Goal: Task Accomplishment & Management: Manage account settings

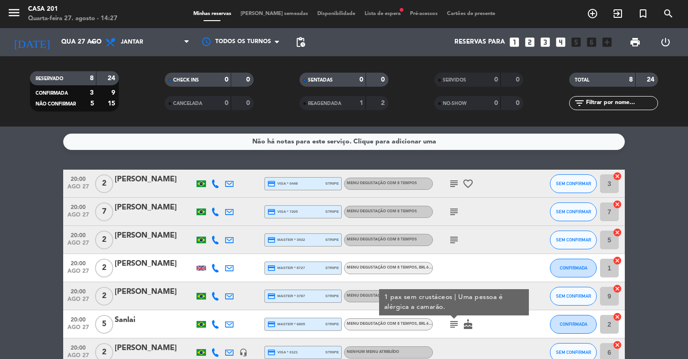
click at [452, 213] on icon "subject" at bounding box center [453, 211] width 11 height 11
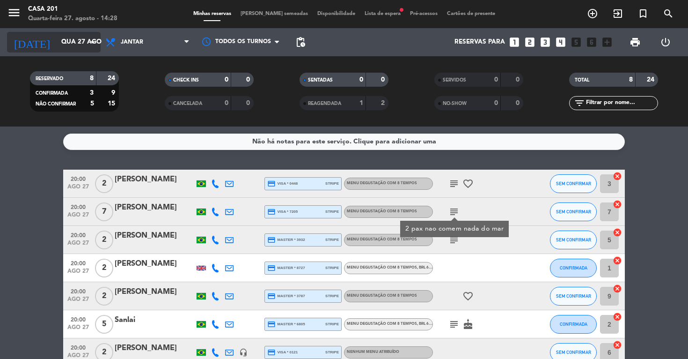
click at [71, 39] on input "Qua 27 ago" at bounding box center [99, 42] width 84 height 17
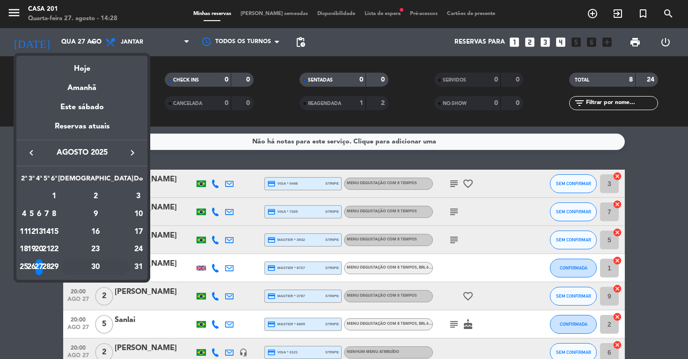
click at [121, 266] on div "30" at bounding box center [96, 267] width 68 height 16
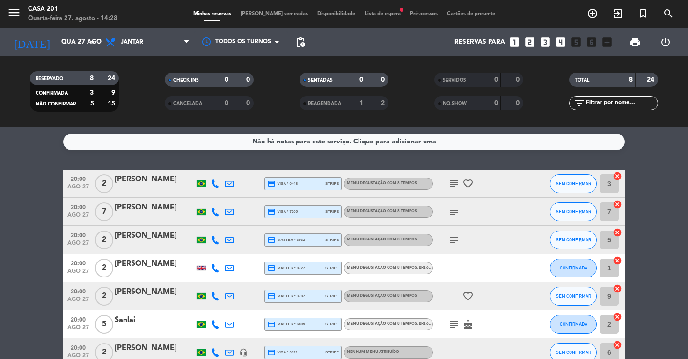
type input "Sáb 30 ago"
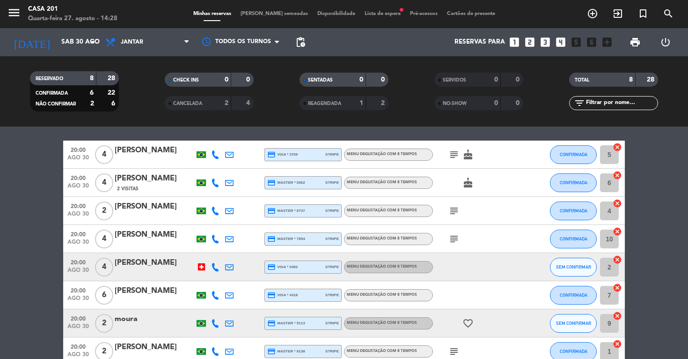
scroll to position [30, 0]
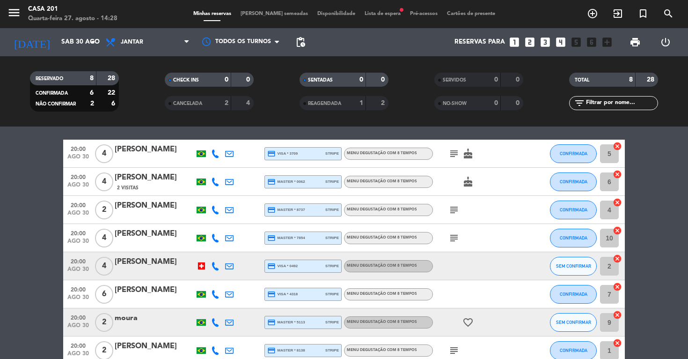
click at [363, 16] on span "Lista de espera fiber_manual_record" at bounding box center [382, 13] width 45 height 5
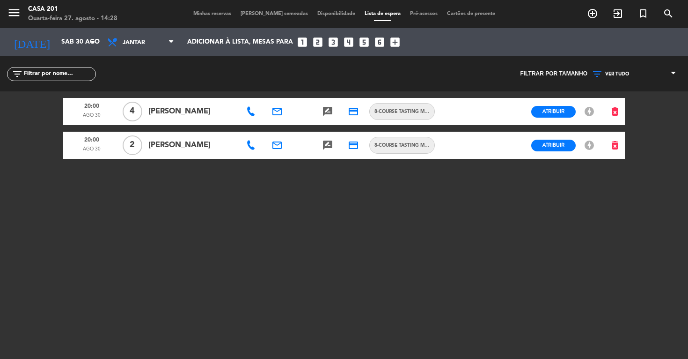
click at [217, 14] on span "Minhas reservas" at bounding box center [212, 13] width 47 height 5
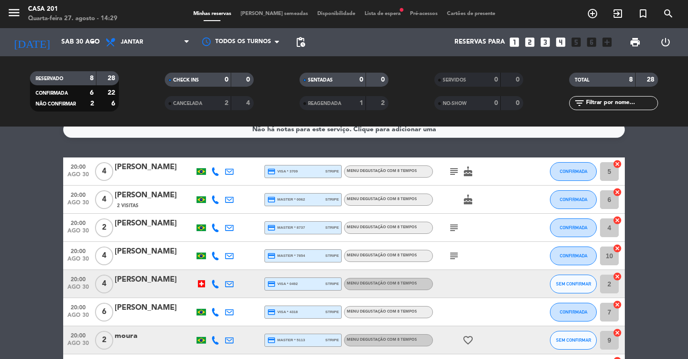
scroll to position [8, 0]
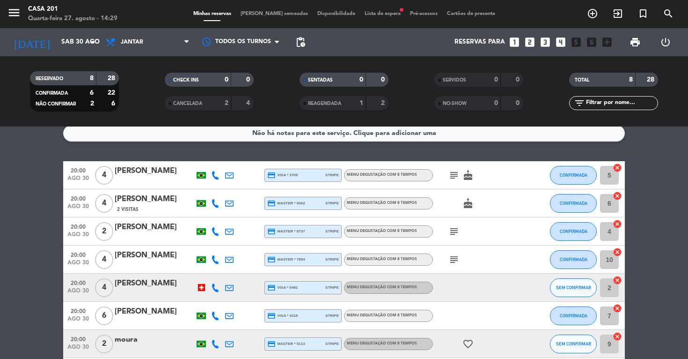
click at [377, 15] on span "Lista de espera fiber_manual_record" at bounding box center [382, 13] width 45 height 5
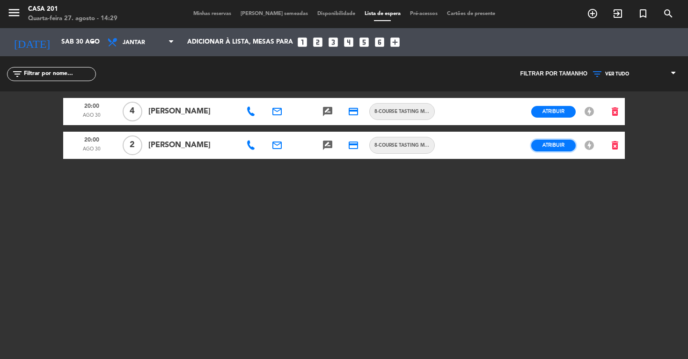
click at [555, 145] on span "Atribuir" at bounding box center [553, 144] width 22 height 7
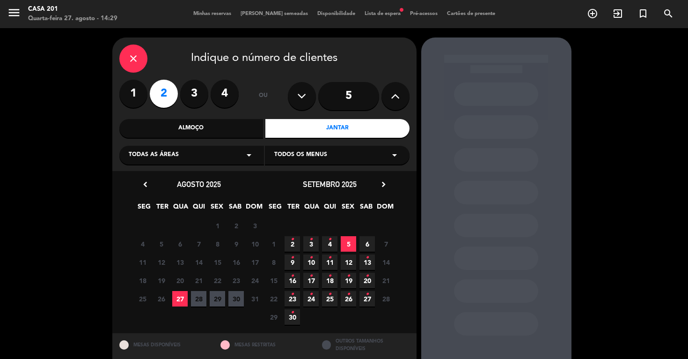
click at [236, 297] on span "30" at bounding box center [235, 298] width 15 height 15
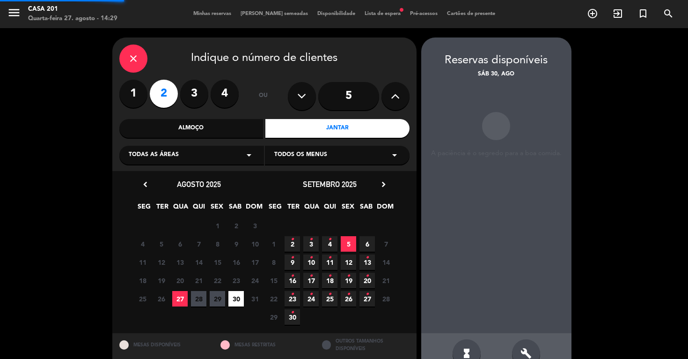
scroll to position [23, 0]
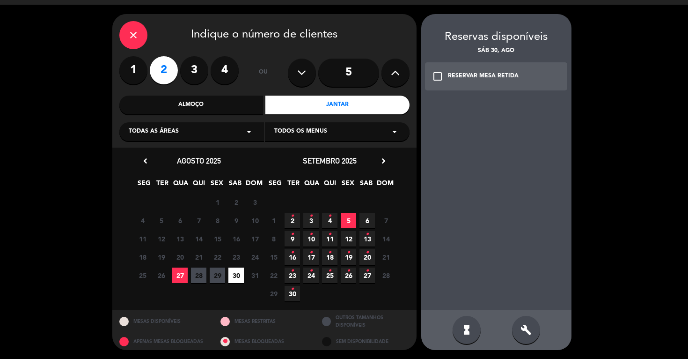
click at [482, 78] on div "RESERVAR MESA RETIDA" at bounding box center [483, 76] width 71 height 9
click at [503, 127] on div "credit_card 20:00" at bounding box center [496, 127] width 84 height 23
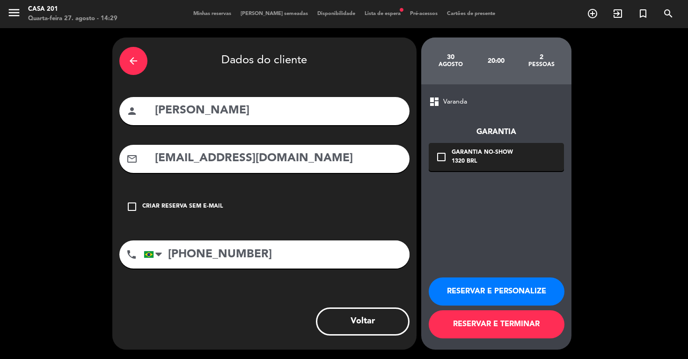
scroll to position [0, 0]
click at [508, 329] on button "RESERVAR E TERMINAR" at bounding box center [497, 324] width 136 height 28
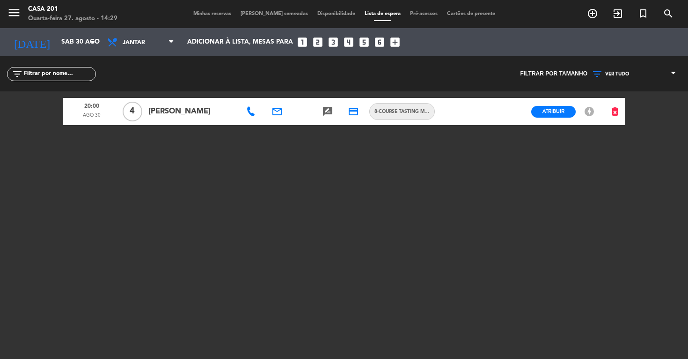
click at [218, 15] on span "Minhas reservas" at bounding box center [212, 13] width 47 height 5
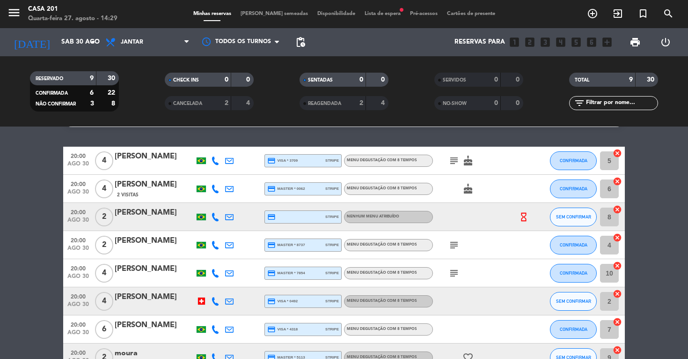
scroll to position [28, 0]
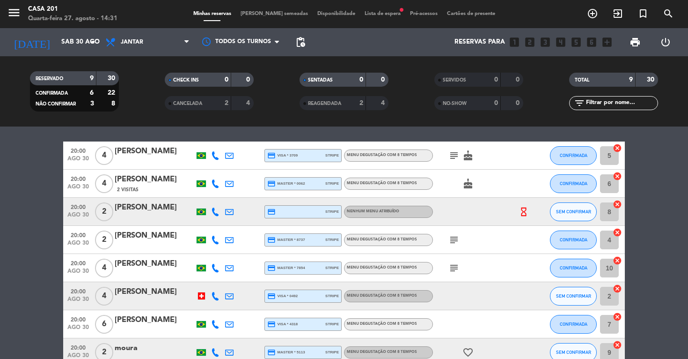
click at [134, 210] on div "[PERSON_NAME]" at bounding box center [155, 207] width 80 height 12
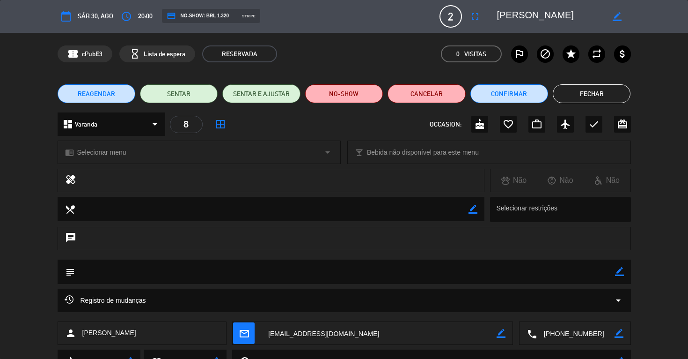
click at [621, 270] on icon "border_color" at bounding box center [619, 271] width 9 height 9
click at [622, 271] on icon at bounding box center [619, 271] width 9 height 9
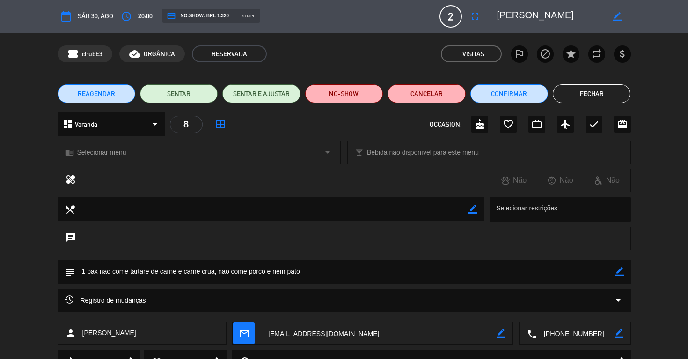
click at [623, 270] on icon "border_color" at bounding box center [619, 271] width 9 height 9
type textarea "1 pax nao come tartare de carne e carne crua, nao come porco e nem pato - 1 ani…"
click at [615, 271] on icon at bounding box center [619, 271] width 9 height 9
click at [590, 91] on button "Fechar" at bounding box center [592, 93] width 78 height 19
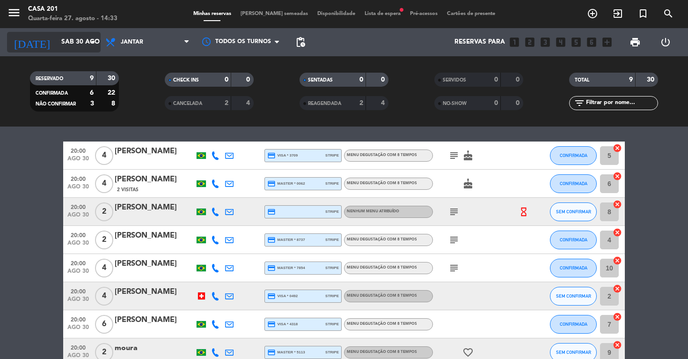
click at [61, 41] on input "Sáb 30 ago" at bounding box center [99, 42] width 84 height 17
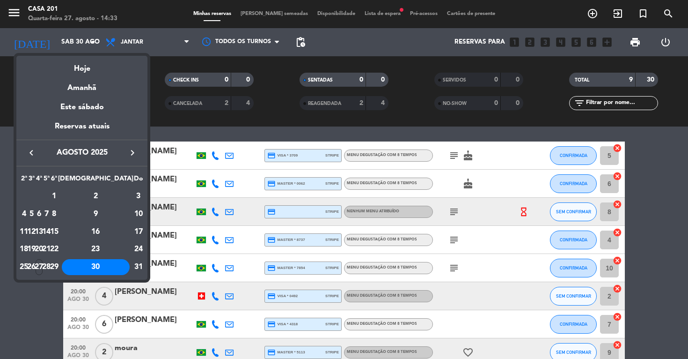
click at [132, 152] on icon "keyboard_arrow_right" at bounding box center [132, 152] width 11 height 11
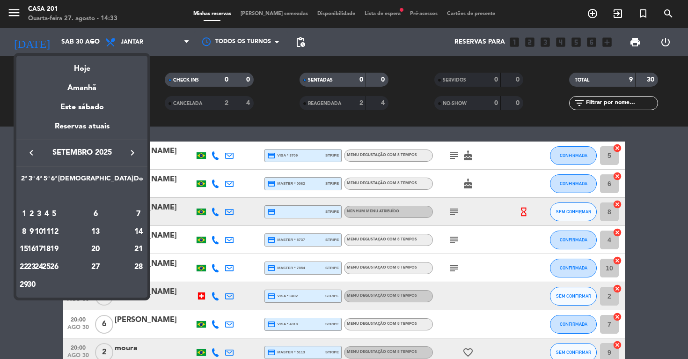
click at [43, 230] on div "10" at bounding box center [39, 232] width 7 height 16
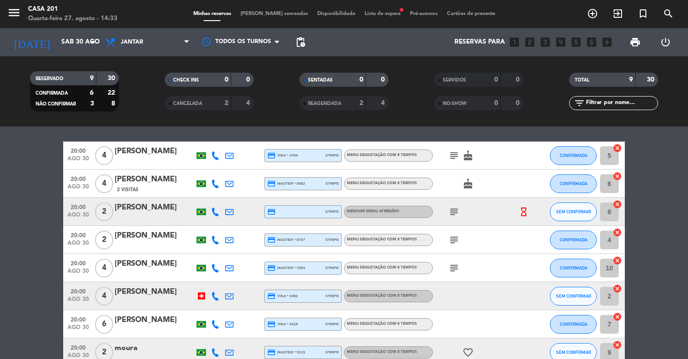
type input "Qua 10 set"
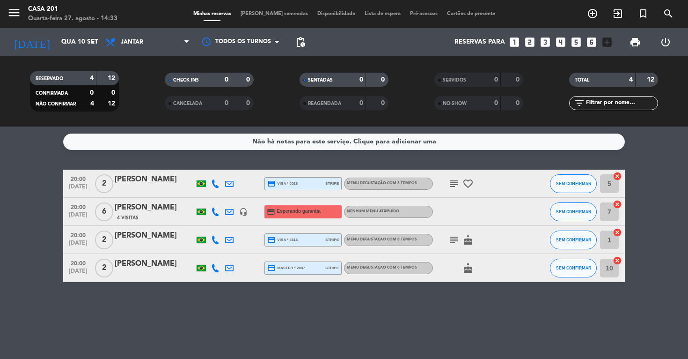
click at [137, 212] on div "[PERSON_NAME]" at bounding box center [155, 207] width 80 height 12
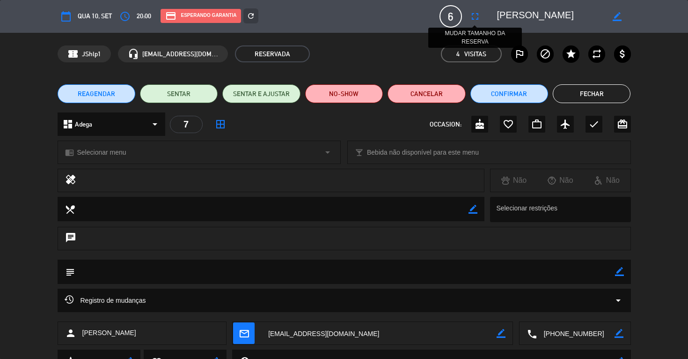
click at [475, 17] on icon "fullscreen" at bounding box center [474, 16] width 11 height 11
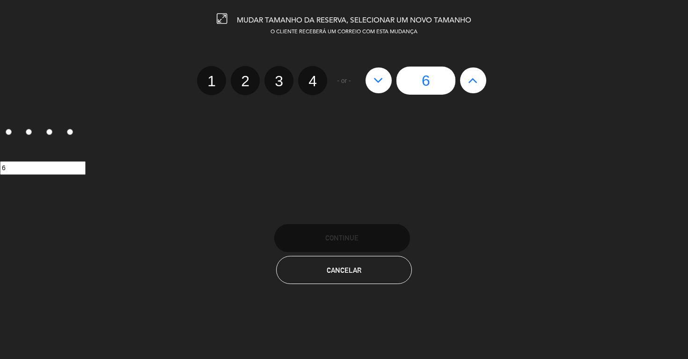
click at [473, 82] on icon at bounding box center [473, 80] width 10 height 15
type input "7"
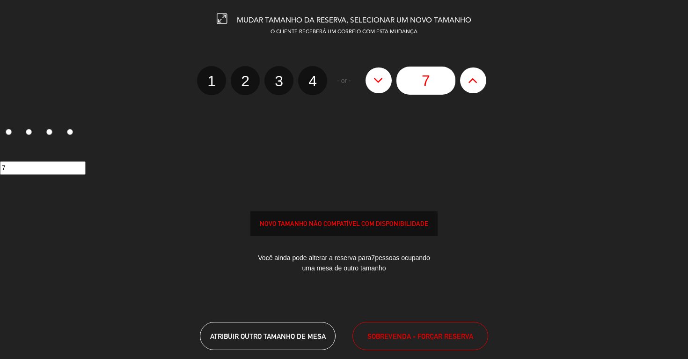
click at [473, 82] on icon at bounding box center [473, 80] width 10 height 15
type input "8"
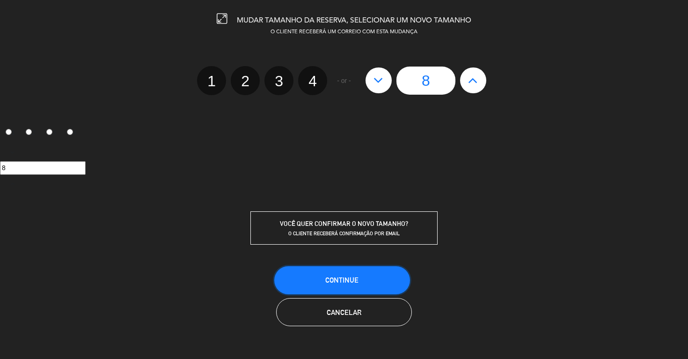
click at [358, 280] on span "CONTINUE" at bounding box center [341, 280] width 33 height 8
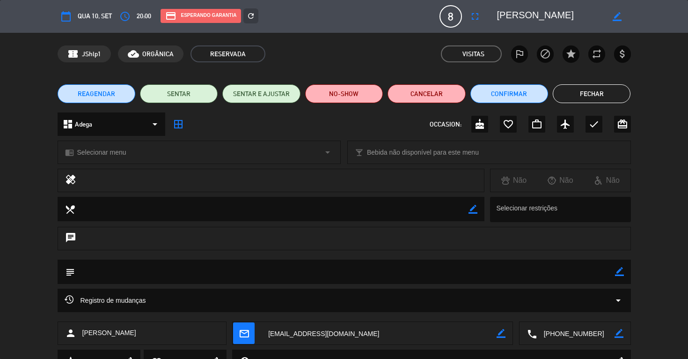
click at [617, 271] on icon "border_color" at bounding box center [619, 271] width 9 height 9
click at [432, 273] on textarea at bounding box center [345, 271] width 540 height 24
type textarea "nao precisa cobrar o cartao - cliente da casa - nao cobrar rolha"
click at [617, 272] on icon at bounding box center [619, 271] width 9 height 9
click at [583, 95] on button "Fechar" at bounding box center [592, 93] width 78 height 19
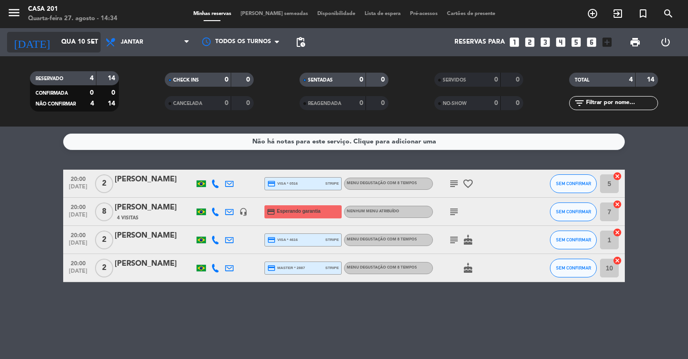
click at [57, 39] on input "Qua 10 set" at bounding box center [99, 42] width 84 height 17
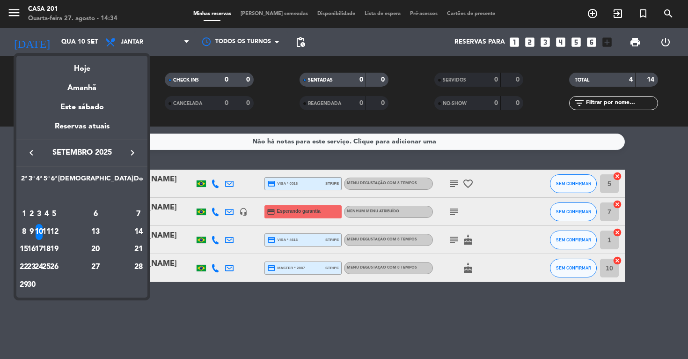
click at [50, 232] on div "11" at bounding box center [46, 232] width 7 height 16
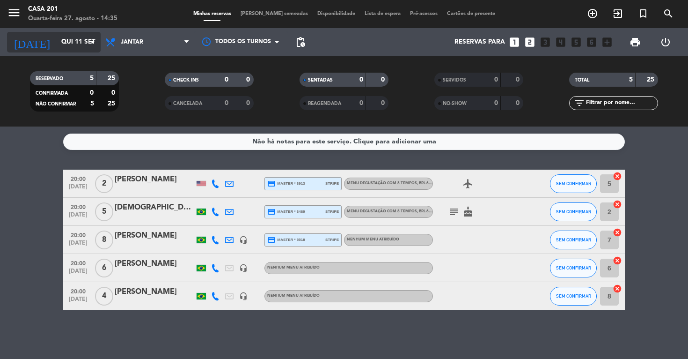
click at [60, 44] on input "Qui 11 set" at bounding box center [99, 42] width 84 height 17
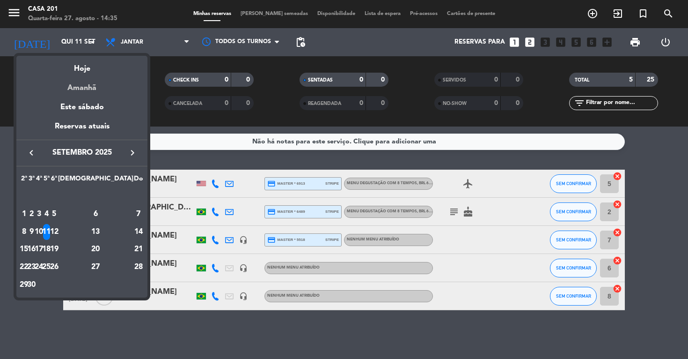
click at [86, 88] on div "Amanhã" at bounding box center [81, 84] width 131 height 19
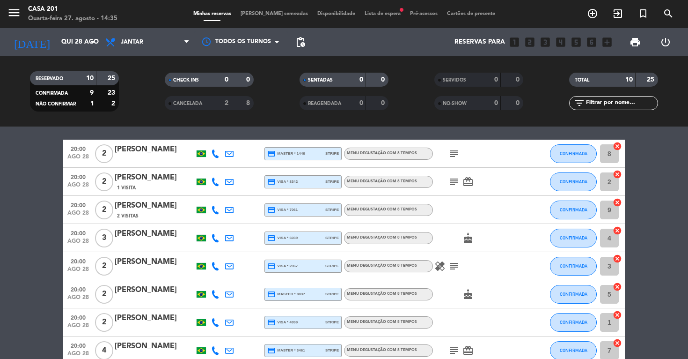
scroll to position [27, 0]
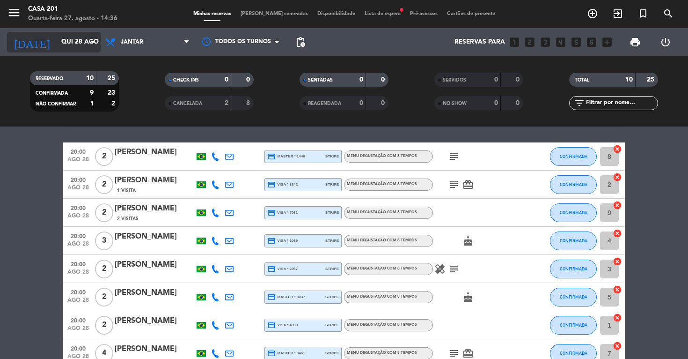
click at [57, 43] on input "Qui 28 ago" at bounding box center [99, 42] width 84 height 17
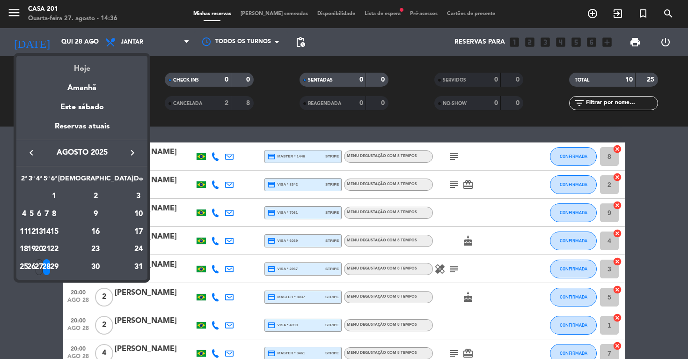
click at [81, 70] on div "Hoje" at bounding box center [81, 65] width 131 height 19
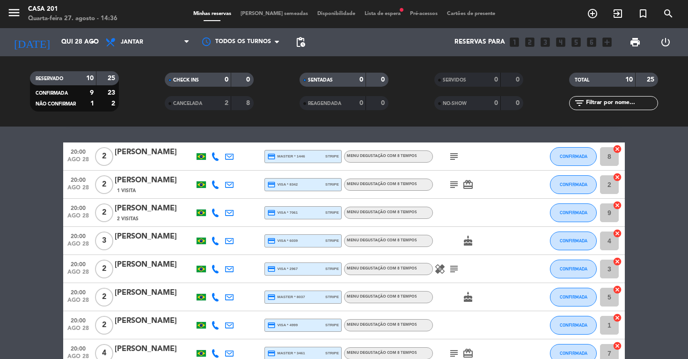
type input "Qua 27 ago"
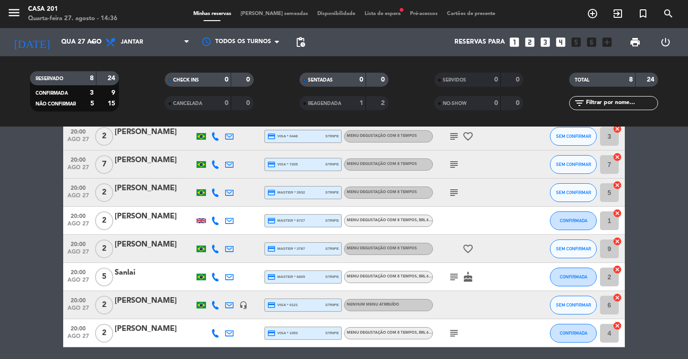
scroll to position [44, 0]
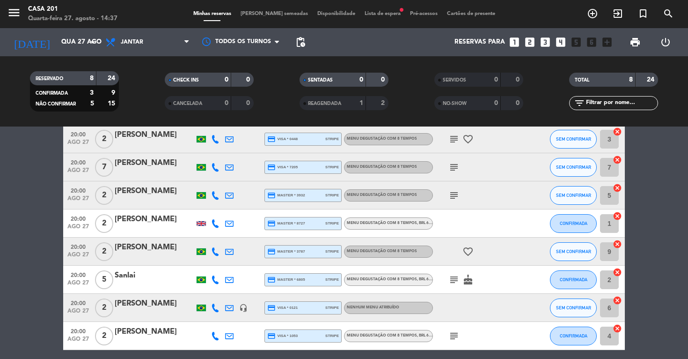
click at [375, 15] on span "Lista de espera fiber_manual_record" at bounding box center [382, 13] width 45 height 5
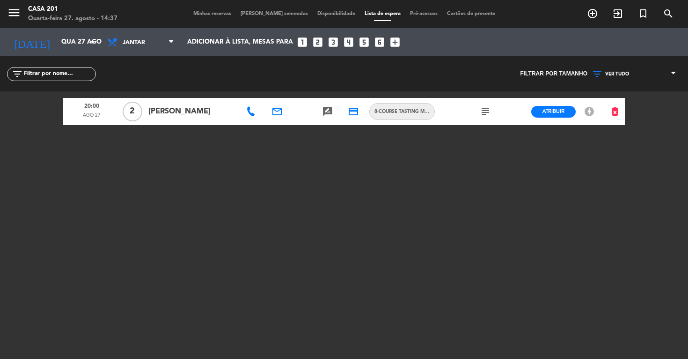
click at [220, 15] on span "Minhas reservas" at bounding box center [212, 13] width 47 height 5
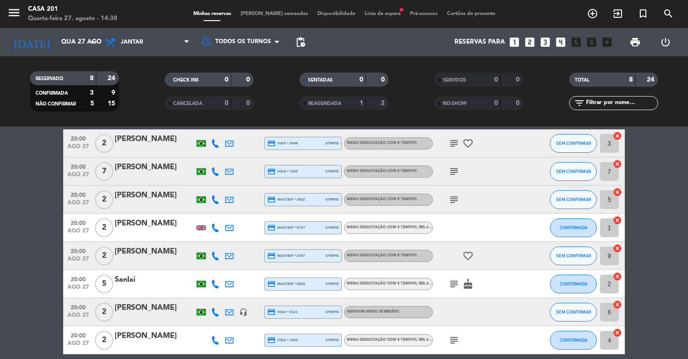
scroll to position [39, 0]
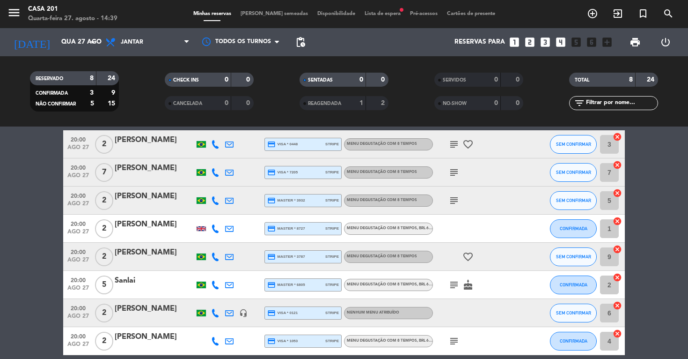
click at [368, 13] on span "Lista de espera fiber_manual_record" at bounding box center [382, 13] width 45 height 5
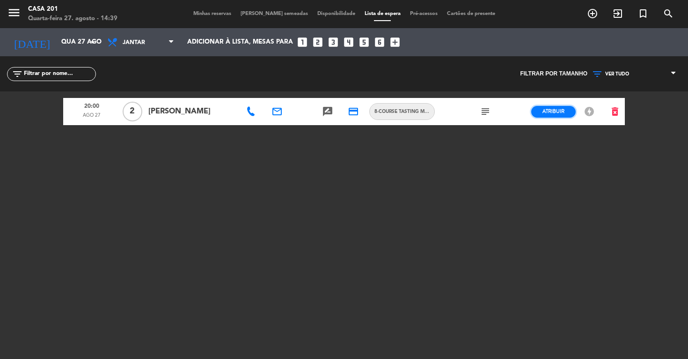
click at [566, 113] on button "Atribuir" at bounding box center [553, 112] width 44 height 12
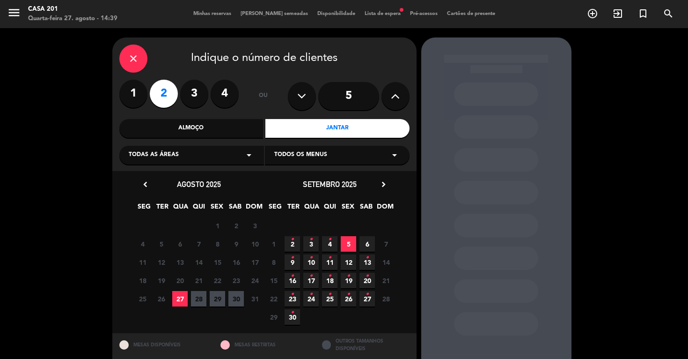
click at [181, 300] on span "27" at bounding box center [179, 298] width 15 height 15
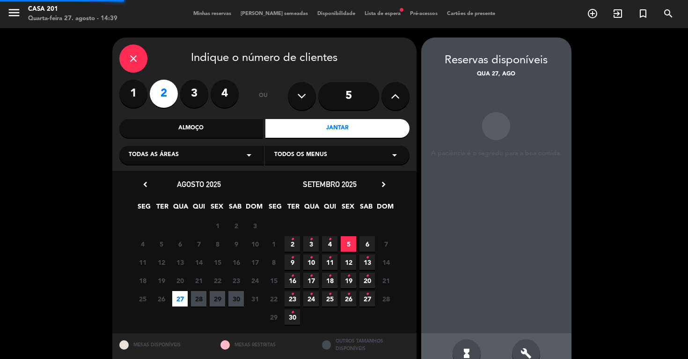
scroll to position [23, 0]
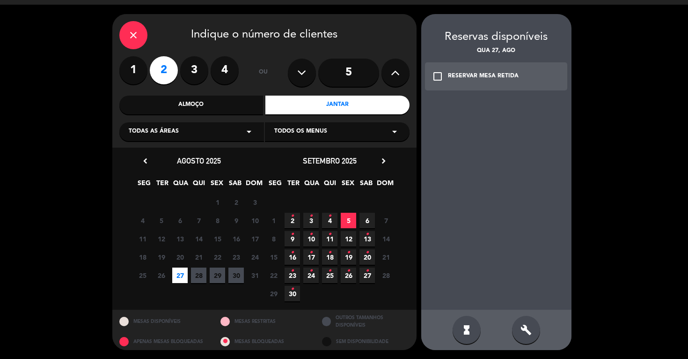
click at [479, 78] on div "RESERVAR MESA RETIDA" at bounding box center [483, 76] width 71 height 9
click at [494, 126] on div "credit_card 20:00" at bounding box center [496, 127] width 84 height 23
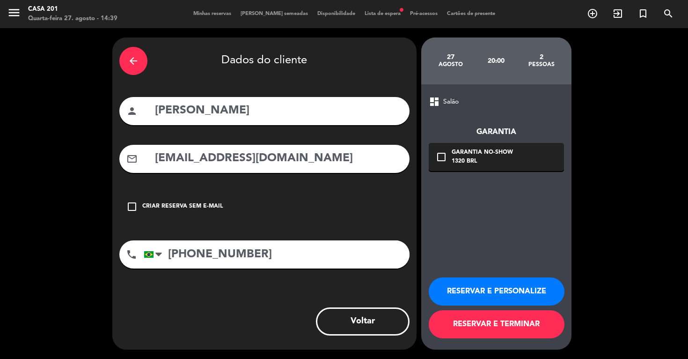
scroll to position [0, 0]
click at [503, 327] on button "RESERVAR E TERMINAR" at bounding box center [497, 324] width 136 height 28
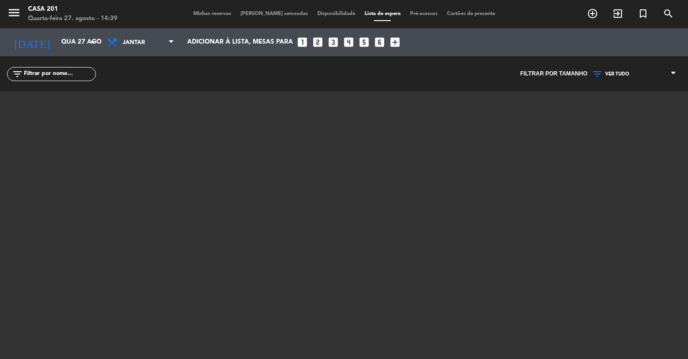
click at [227, 14] on span "Minhas reservas" at bounding box center [212, 13] width 47 height 5
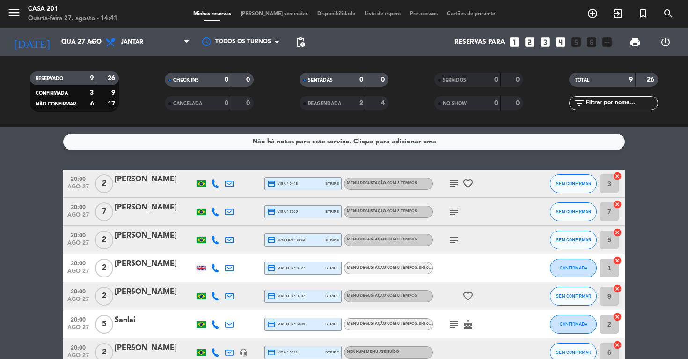
click at [271, 18] on div "menu Casa 201 Quarta-feira 27. agosto - 14:41 Minhas reservas Mesas semeadas Di…" at bounding box center [344, 14] width 688 height 28
click at [270, 15] on span "[PERSON_NAME] semeadas" at bounding box center [274, 13] width 77 height 5
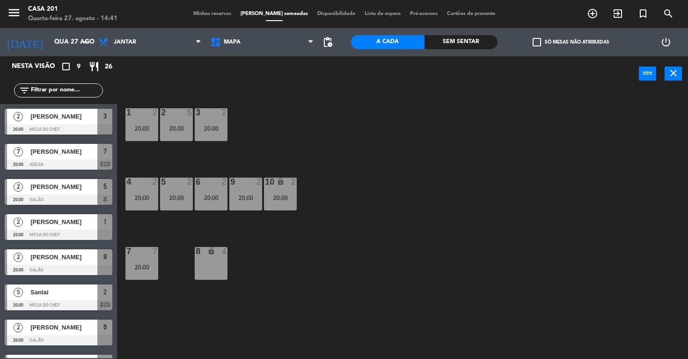
click at [55, 329] on span "[PERSON_NAME]" at bounding box center [63, 327] width 67 height 10
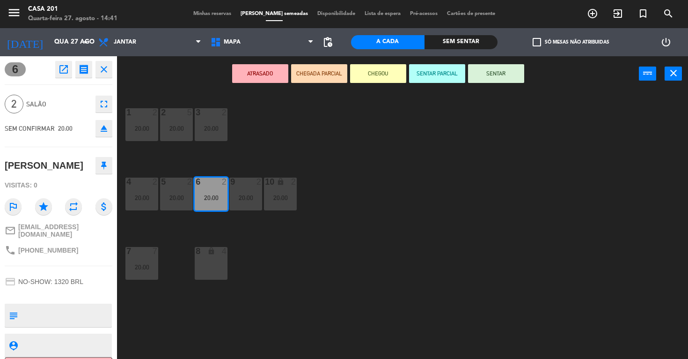
click at [218, 266] on div "8 lock 4" at bounding box center [211, 263] width 33 height 33
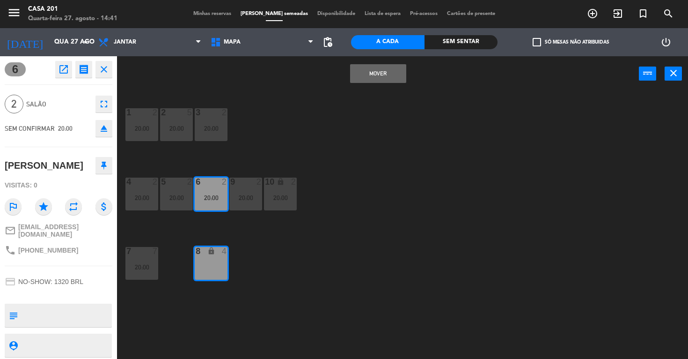
click at [383, 75] on button "MOVER" at bounding box center [378, 73] width 56 height 19
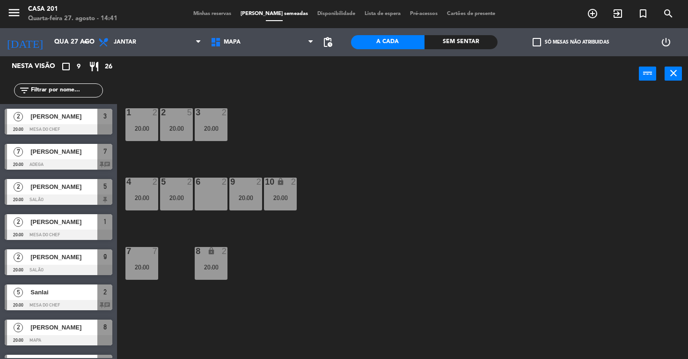
scroll to position [9, 0]
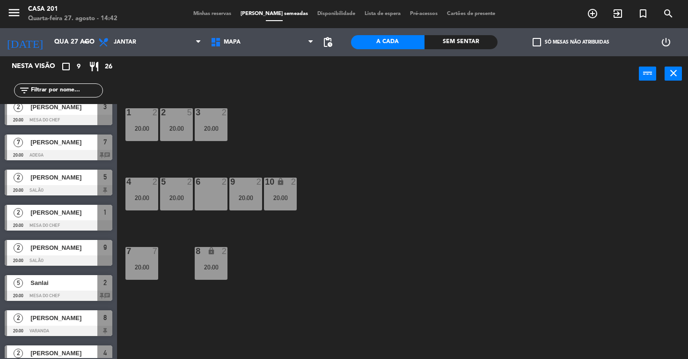
click at [213, 16] on span "Minhas reservas" at bounding box center [212, 13] width 47 height 5
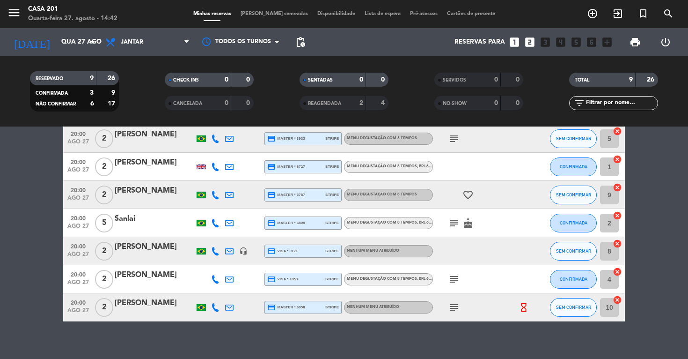
scroll to position [103, 0]
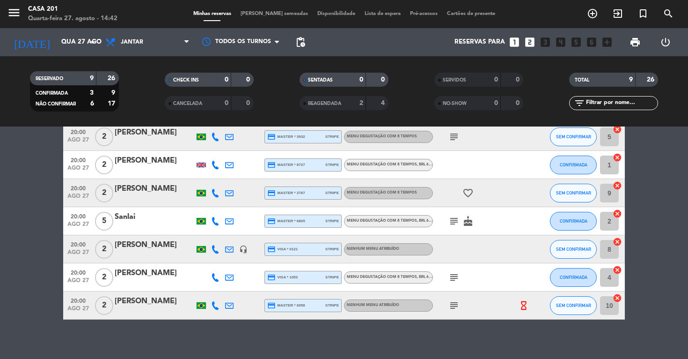
click at [150, 306] on div "[PERSON_NAME]" at bounding box center [155, 301] width 80 height 12
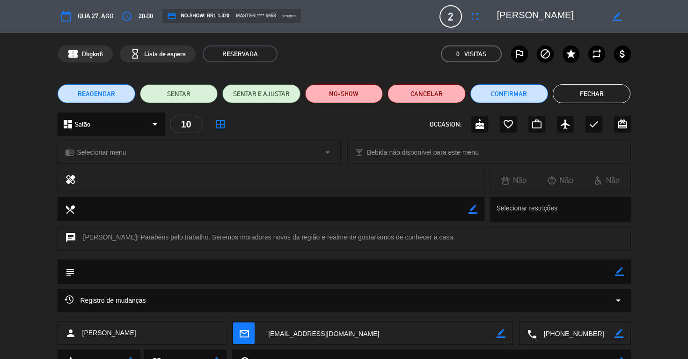
click at [597, 96] on button "Fechar" at bounding box center [592, 93] width 78 height 19
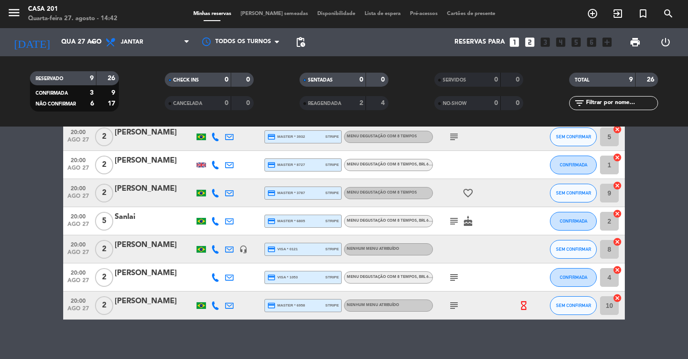
click at [148, 300] on div "[PERSON_NAME]" at bounding box center [155, 301] width 80 height 12
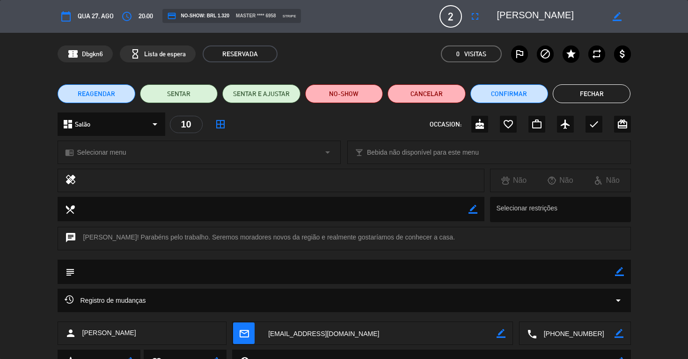
click at [100, 92] on span "REAGENDAR" at bounding box center [96, 94] width 37 height 10
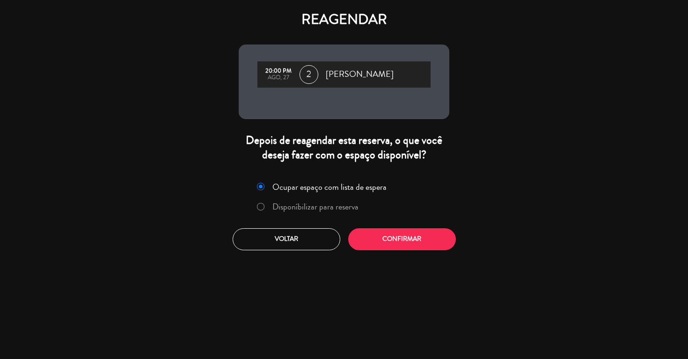
click at [308, 207] on label "Disponíbilizar para reserva" at bounding box center [315, 206] width 86 height 8
click at [427, 237] on button "Confirmar" at bounding box center [402, 239] width 108 height 22
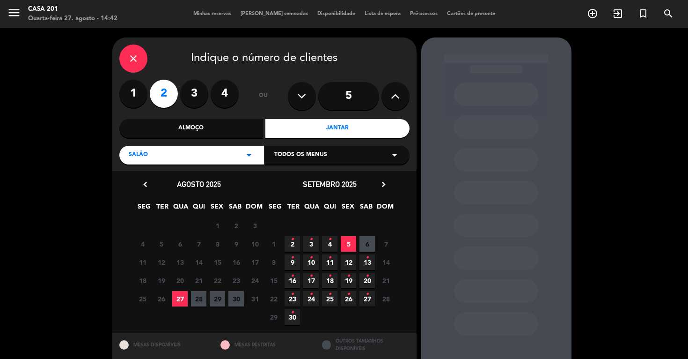
click at [199, 302] on span "28" at bounding box center [198, 298] width 15 height 15
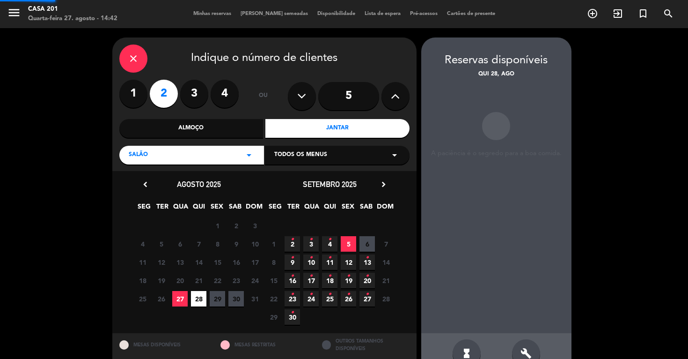
scroll to position [23, 0]
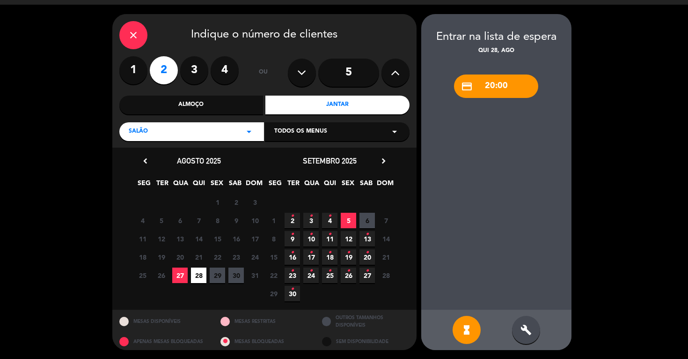
click at [133, 35] on icon "close" at bounding box center [133, 34] width 11 height 11
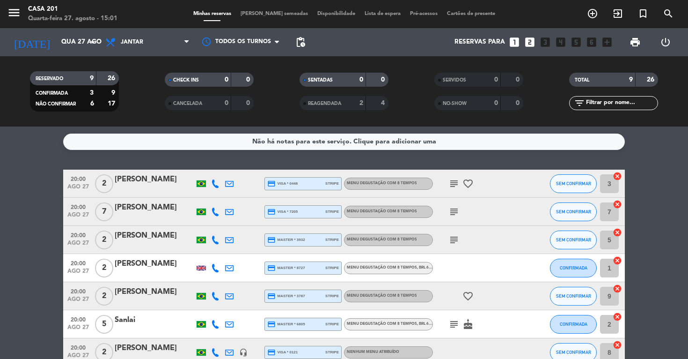
click at [263, 13] on span "[PERSON_NAME] semeadas" at bounding box center [274, 13] width 77 height 5
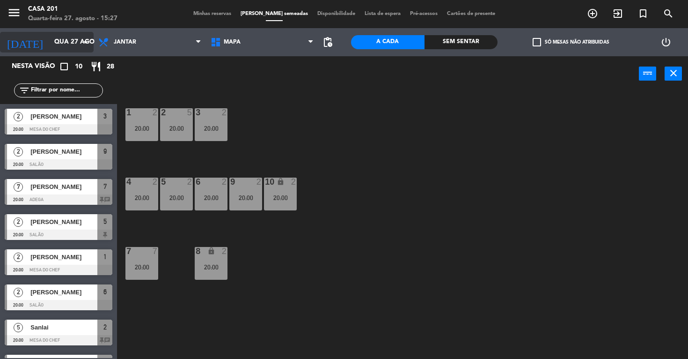
click at [59, 44] on input "Qua 27 ago" at bounding box center [92, 42] width 84 height 17
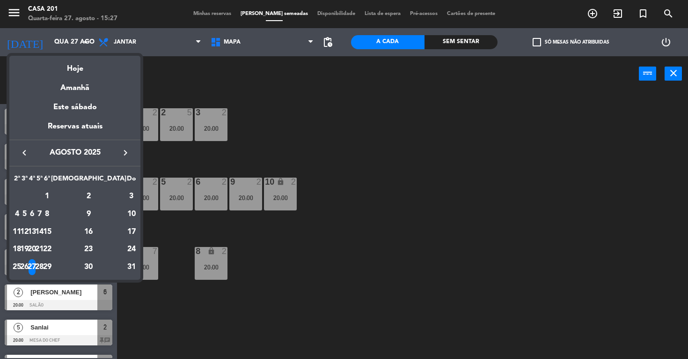
click at [255, 92] on div at bounding box center [344, 179] width 688 height 359
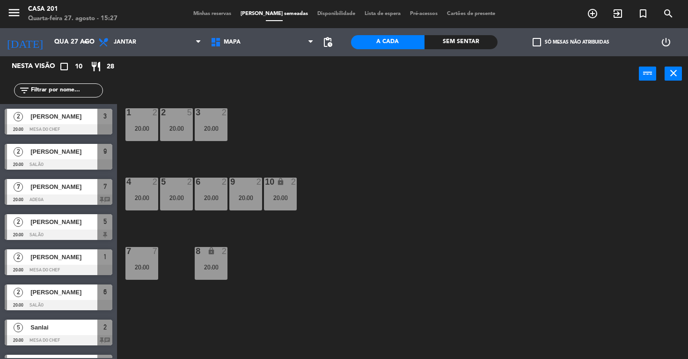
click at [216, 13] on span "Minhas reservas" at bounding box center [212, 13] width 47 height 5
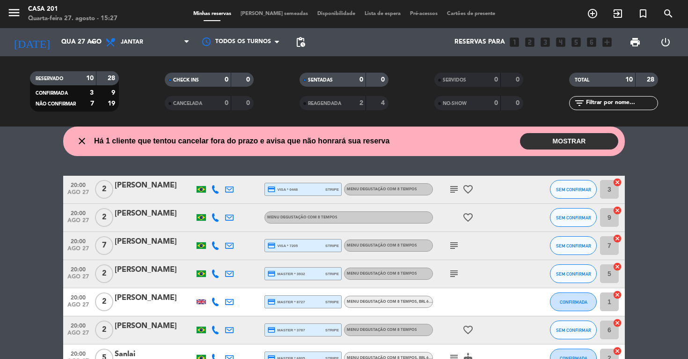
scroll to position [31, 0]
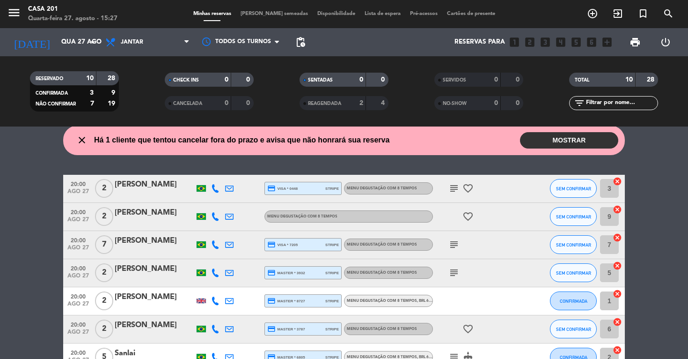
click at [573, 138] on button "MOSTRAR" at bounding box center [569, 140] width 98 height 16
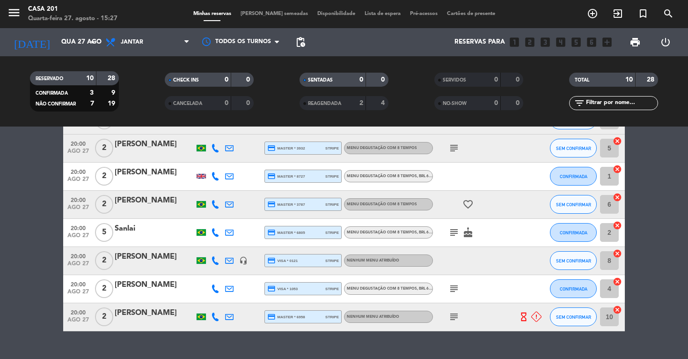
scroll to position [198, 0]
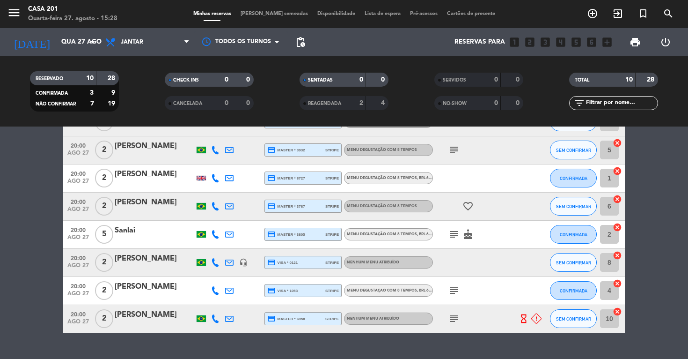
click at [103, 318] on span "2" at bounding box center [104, 318] width 18 height 19
click at [134, 316] on div "[PERSON_NAME]" at bounding box center [155, 314] width 80 height 12
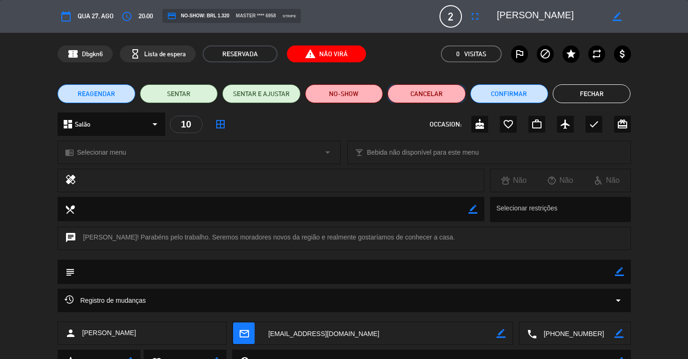
click at [425, 96] on button "Cancelar" at bounding box center [427, 93] width 78 height 19
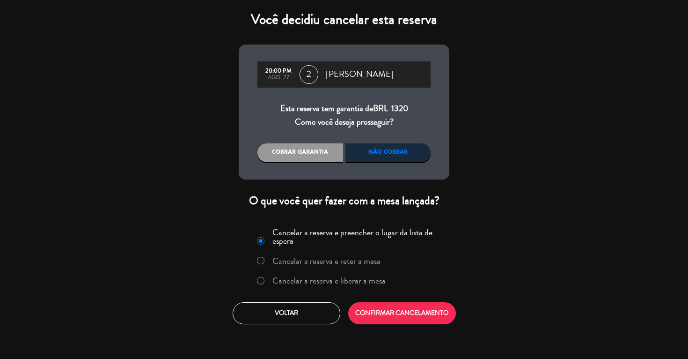
click at [259, 281] on input "Cancelar a reserva e liberar a mesa" at bounding box center [260, 280] width 6 height 6
radio input "true"
click at [398, 314] on button "CONFIRMAR CANCELAMENTO" at bounding box center [402, 313] width 108 height 22
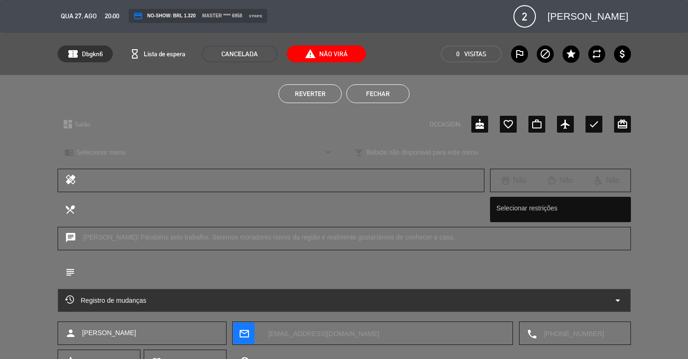
click at [381, 93] on button "Fechar" at bounding box center [377, 93] width 63 height 19
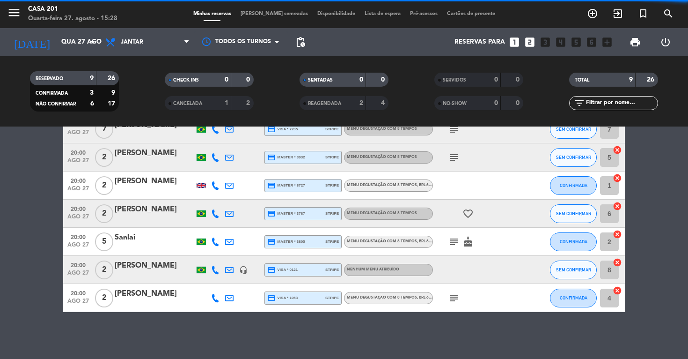
scroll to position [110, 0]
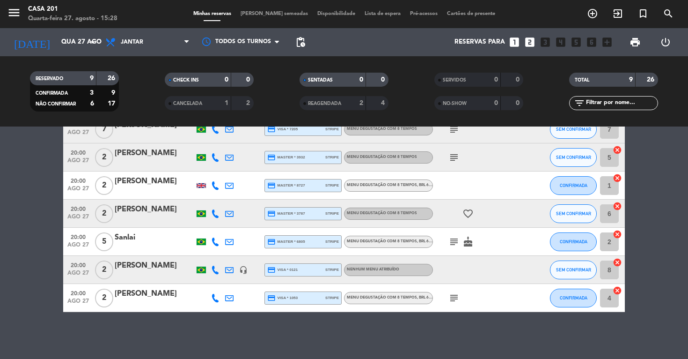
click at [278, 15] on span "[PERSON_NAME] semeadas" at bounding box center [274, 13] width 77 height 5
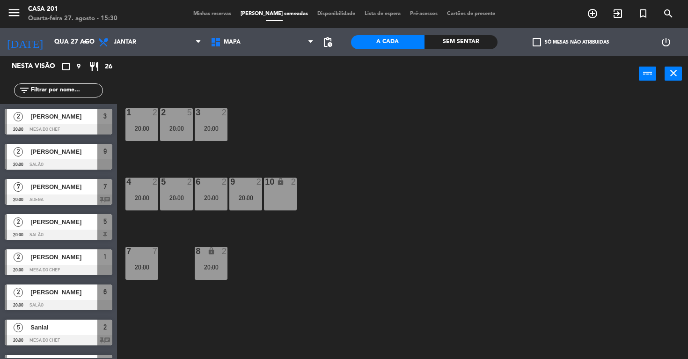
click at [222, 11] on span "Minhas reservas" at bounding box center [212, 13] width 47 height 5
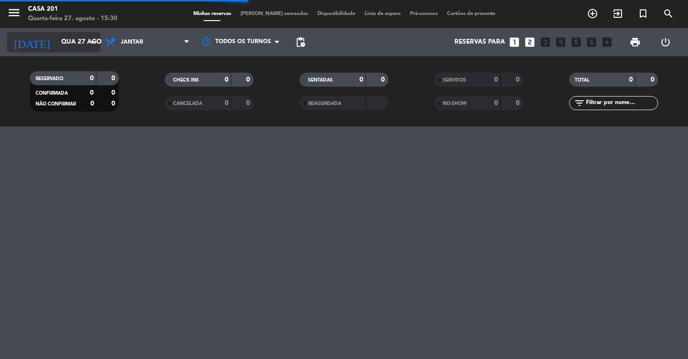
click at [57, 39] on input "Qua 27 ago" at bounding box center [99, 42] width 84 height 17
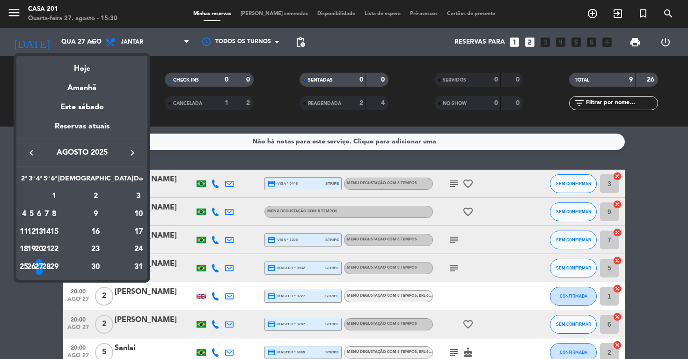
click at [134, 152] on icon "keyboard_arrow_right" at bounding box center [132, 152] width 11 height 11
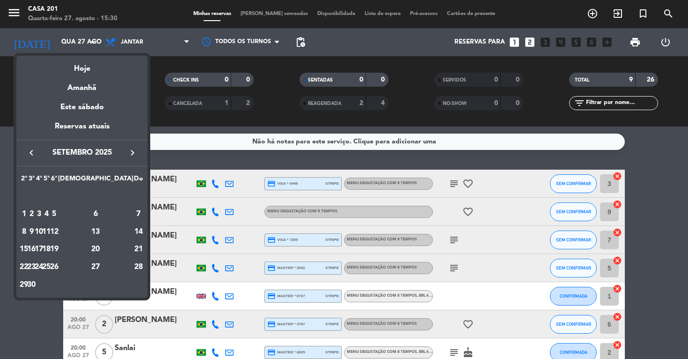
click at [50, 227] on div "11" at bounding box center [46, 232] width 7 height 16
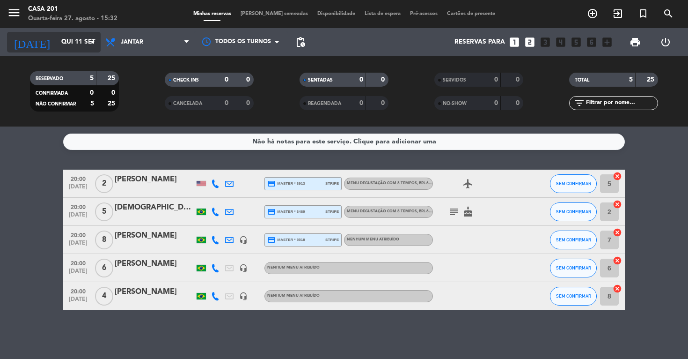
click at [57, 42] on input "Qui 11 set" at bounding box center [99, 42] width 84 height 17
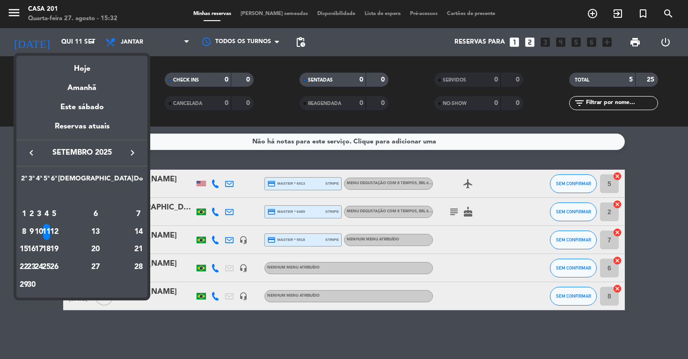
click at [30, 152] on icon "keyboard_arrow_left" at bounding box center [31, 152] width 11 height 11
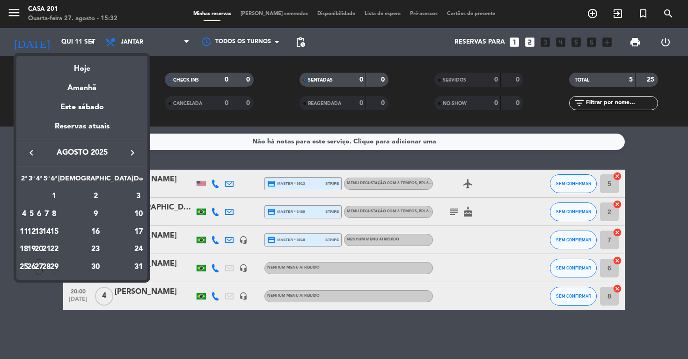
click at [58, 264] on div "29" at bounding box center [54, 267] width 7 height 16
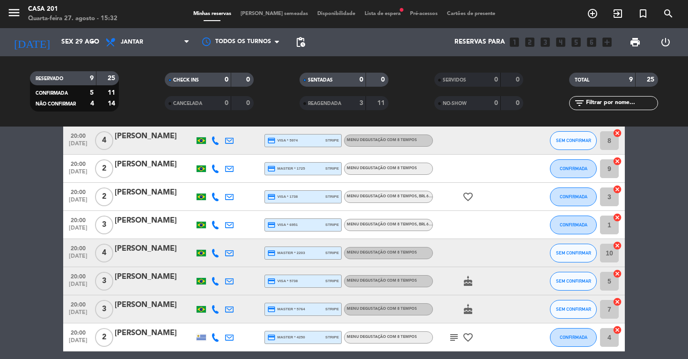
scroll to position [110, 0]
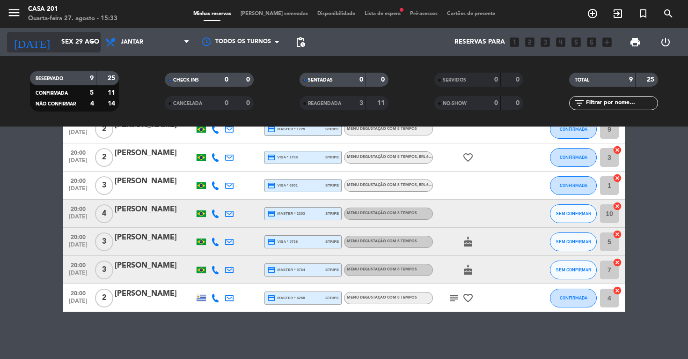
click at [57, 43] on input "Sex 29 ago" at bounding box center [99, 42] width 84 height 17
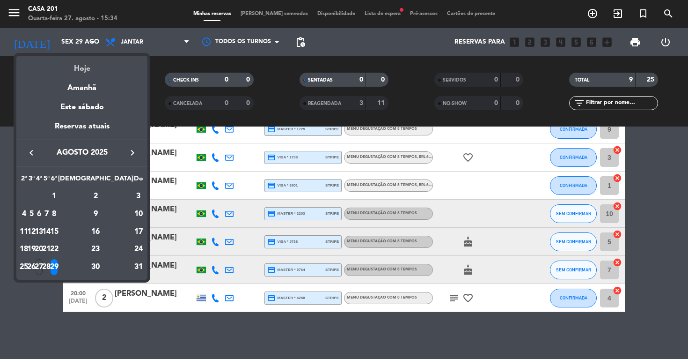
click at [81, 67] on div "Hoje" at bounding box center [81, 65] width 131 height 19
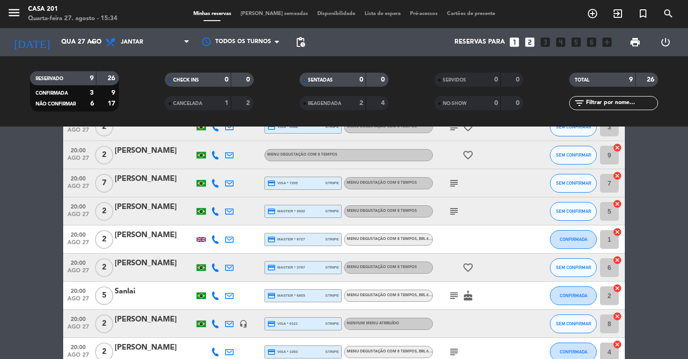
scroll to position [110, 0]
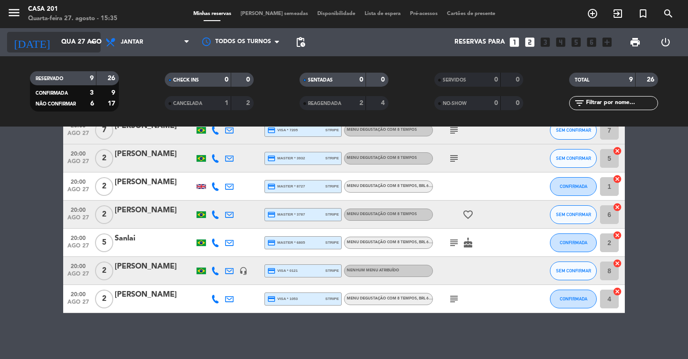
click at [57, 42] on input "Qua 27 ago" at bounding box center [99, 42] width 84 height 17
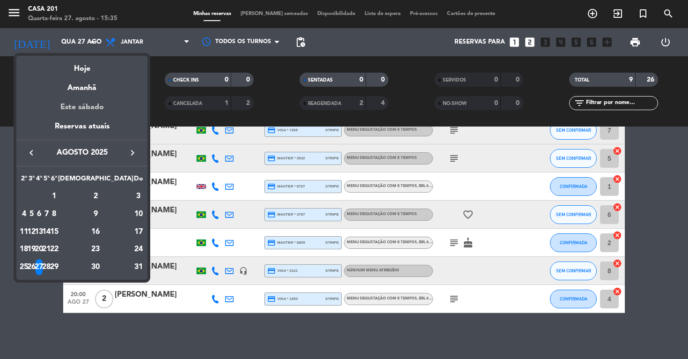
click at [77, 106] on div "Este sábado" at bounding box center [81, 107] width 131 height 26
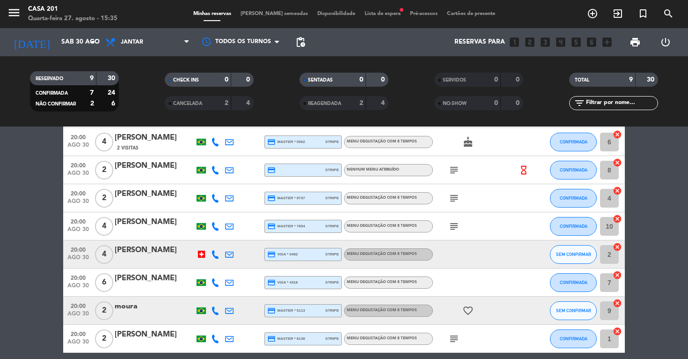
scroll to position [73, 0]
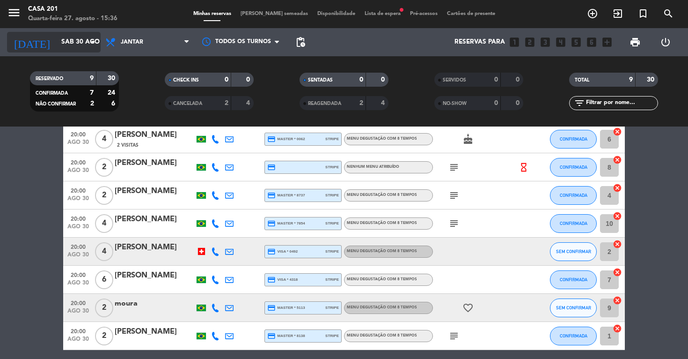
click at [63, 38] on input "Sáb 30 ago" at bounding box center [99, 42] width 84 height 17
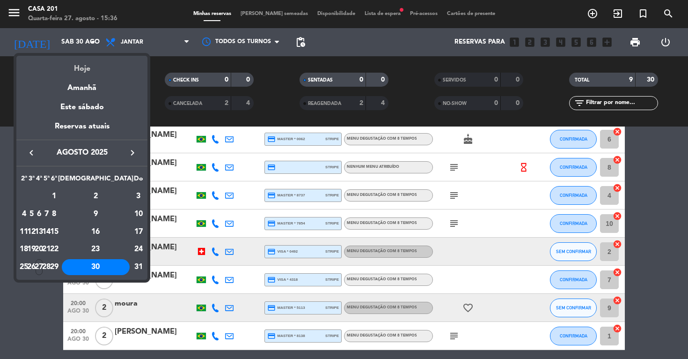
click at [86, 70] on div "Hoje" at bounding box center [81, 65] width 131 height 19
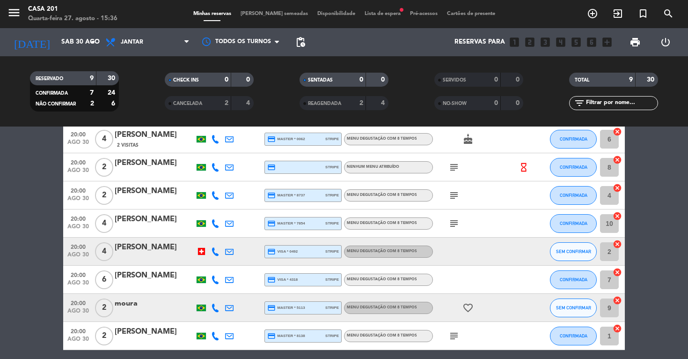
type input "Qua 27 ago"
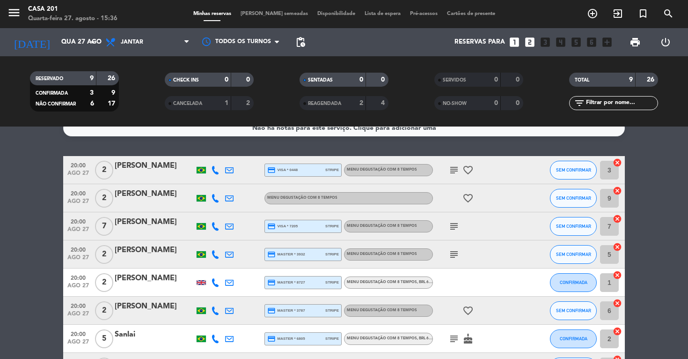
scroll to position [4, 0]
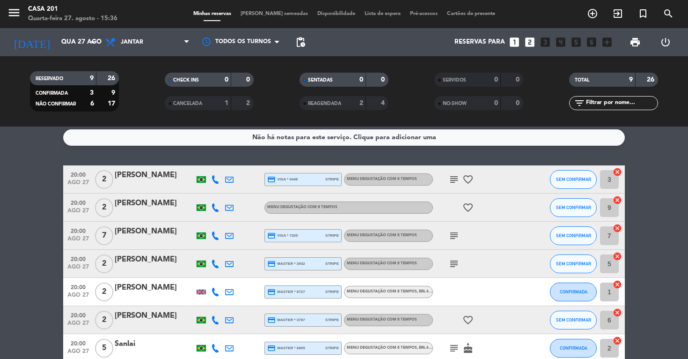
click at [153, 205] on div "[PERSON_NAME]" at bounding box center [155, 203] width 80 height 12
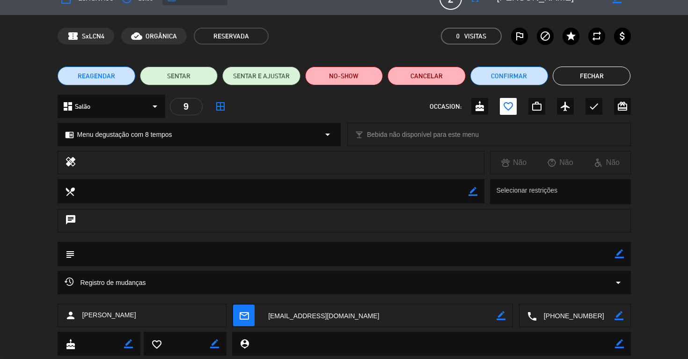
scroll to position [0, 0]
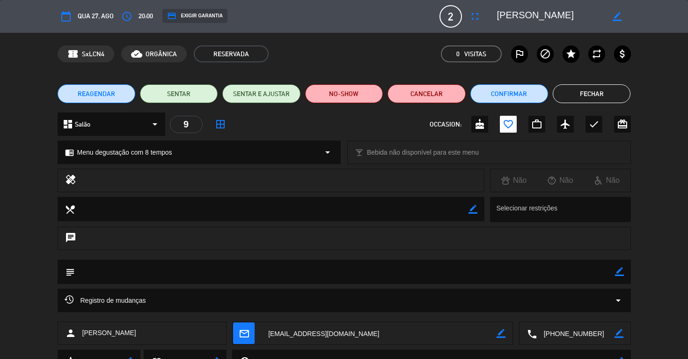
click at [622, 271] on icon "border_color" at bounding box center [619, 271] width 9 height 9
click at [108, 273] on textarea at bounding box center [345, 271] width 540 height 24
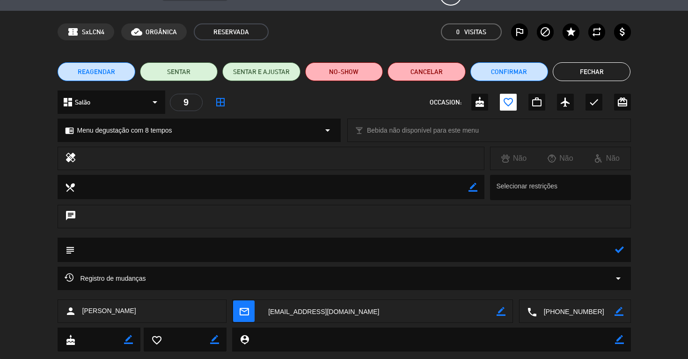
scroll to position [43, 0]
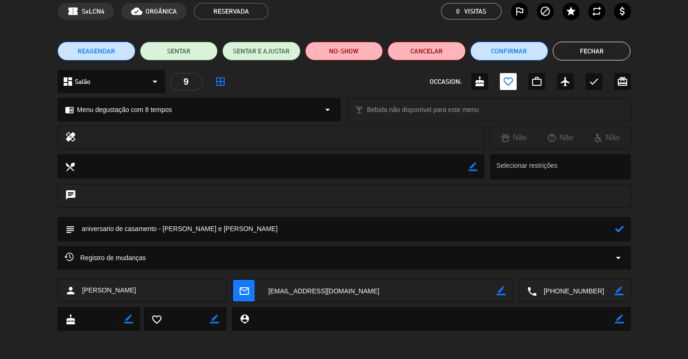
type textarea "aniversario de casamento - [PERSON_NAME] e [PERSON_NAME]"
click at [617, 229] on icon at bounding box center [619, 228] width 9 height 9
click at [584, 52] on button "Fechar" at bounding box center [592, 51] width 78 height 19
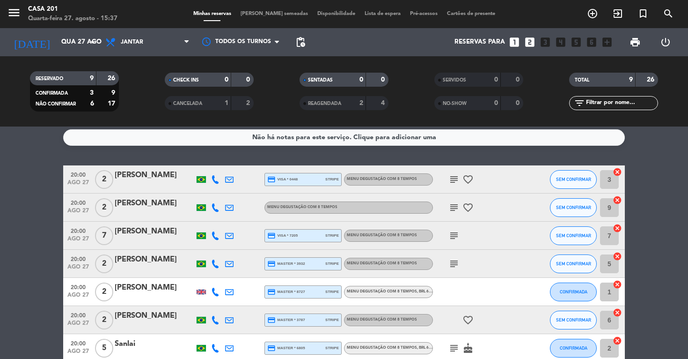
click at [270, 13] on span "[PERSON_NAME] semeadas" at bounding box center [274, 13] width 77 height 5
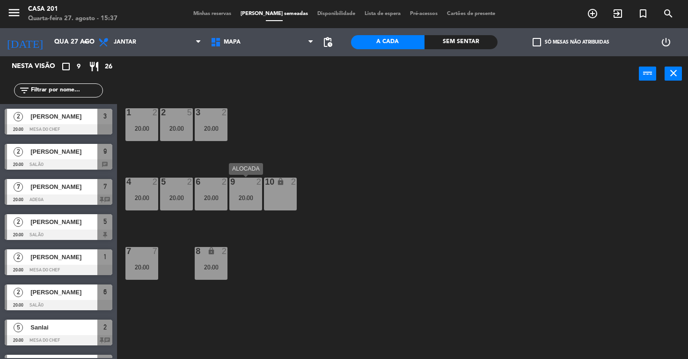
click at [246, 198] on div "20:00" at bounding box center [245, 197] width 33 height 7
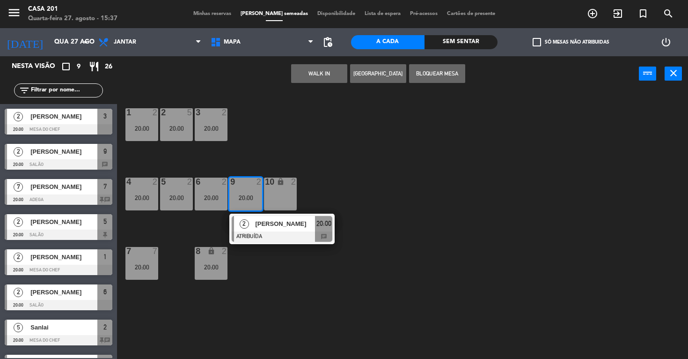
click at [274, 193] on div "10 lock 2" at bounding box center [280, 193] width 33 height 33
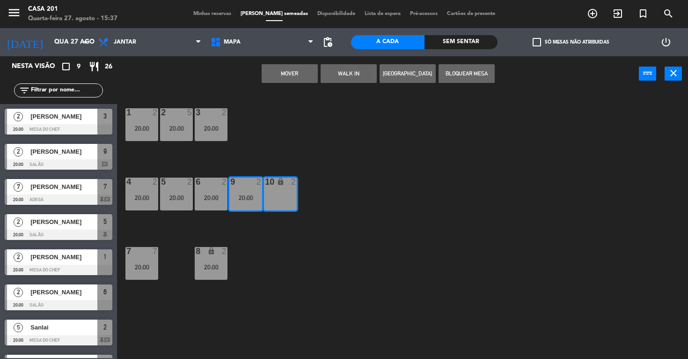
click at [298, 73] on button "MOVER" at bounding box center [290, 73] width 56 height 19
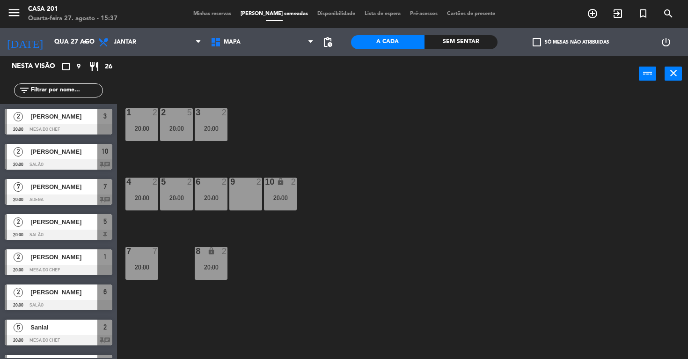
click at [221, 16] on span "Minhas reservas" at bounding box center [212, 13] width 47 height 5
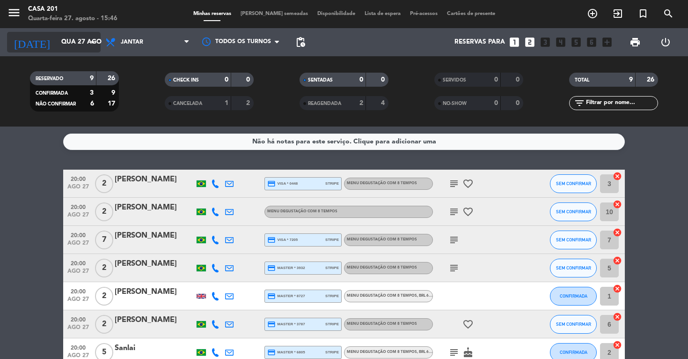
click at [57, 44] on input "Qua 27 ago" at bounding box center [99, 42] width 84 height 17
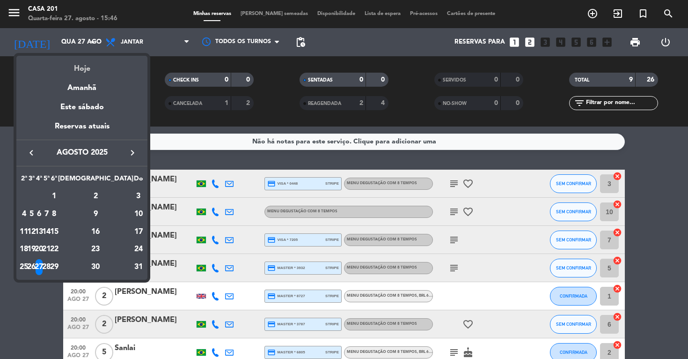
click at [86, 67] on div "Hoje" at bounding box center [81, 65] width 131 height 19
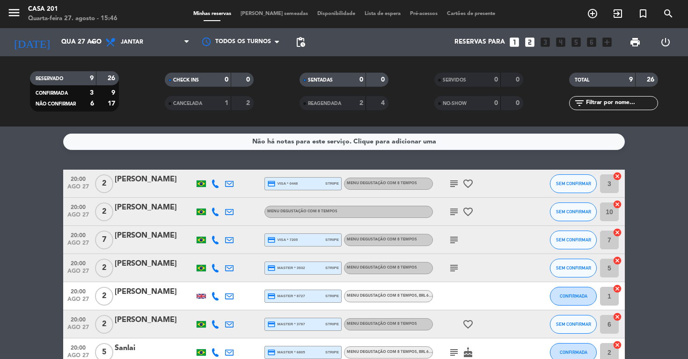
click at [454, 209] on icon "subject" at bounding box center [453, 211] width 11 height 11
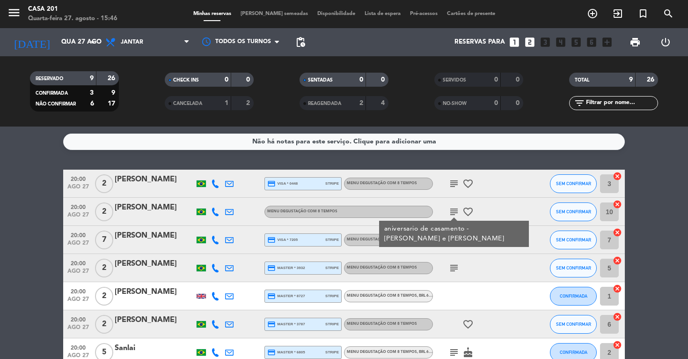
click at [454, 209] on icon "subject" at bounding box center [453, 211] width 11 height 11
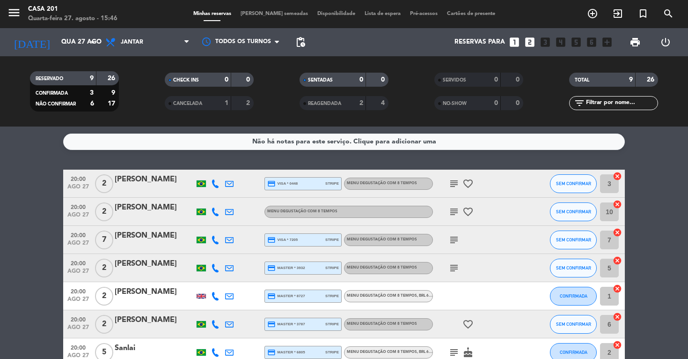
click at [450, 183] on icon "subject" at bounding box center [453, 183] width 11 height 11
click at [453, 240] on icon "subject" at bounding box center [453, 239] width 11 height 11
click at [454, 268] on icon "subject" at bounding box center [453, 267] width 11 height 11
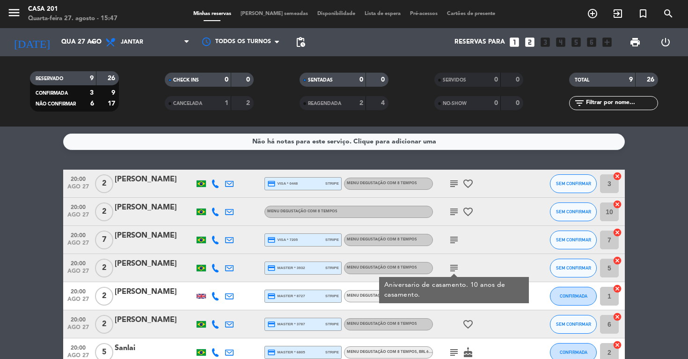
click at [454, 268] on icon "subject" at bounding box center [453, 267] width 11 height 11
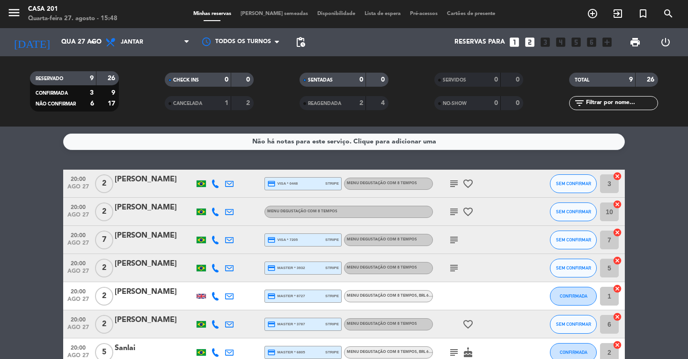
click at [451, 212] on icon "subject" at bounding box center [453, 211] width 11 height 11
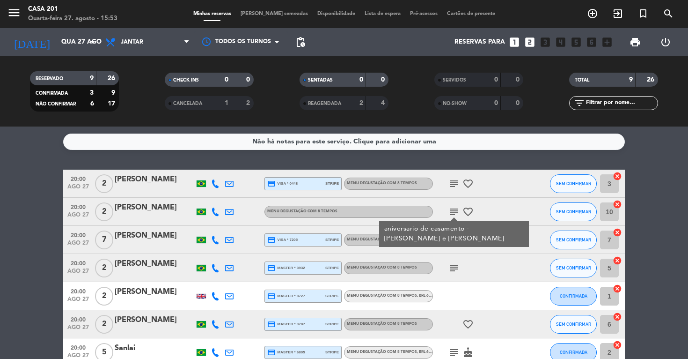
click at [453, 184] on icon "subject" at bounding box center [453, 183] width 11 height 11
